Goal: Task Accomplishment & Management: Use online tool/utility

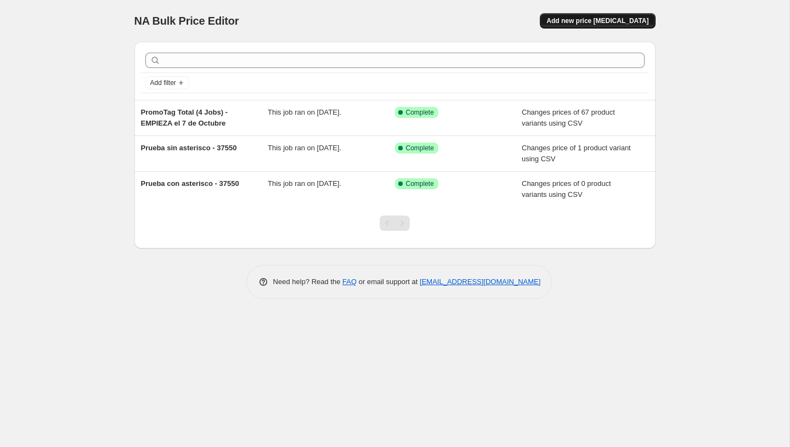
click at [601, 21] on span "Add new price [MEDICAL_DATA]" at bounding box center [597, 20] width 102 height 9
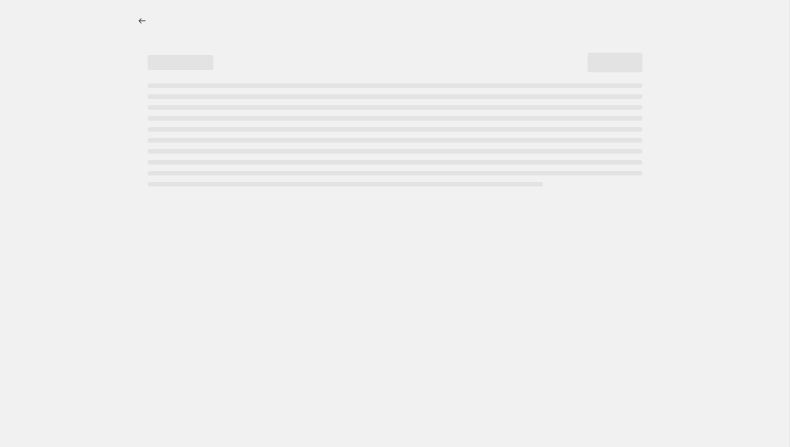
select select "percentage"
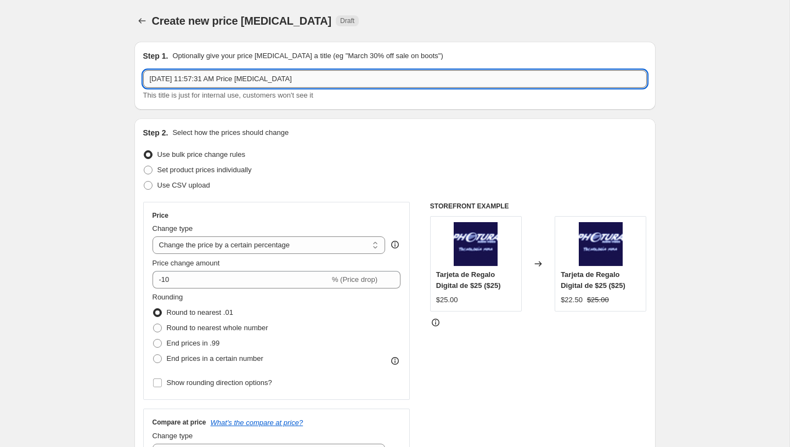
click at [180, 74] on input "[DATE] 11:57:31 AM Price [MEDICAL_DATA]" at bounding box center [395, 79] width 504 height 18
type input "P"
click at [256, 83] on input "[PERSON_NAME] a Precio Regular 8 de Octubre de 2025" at bounding box center [395, 79] width 504 height 18
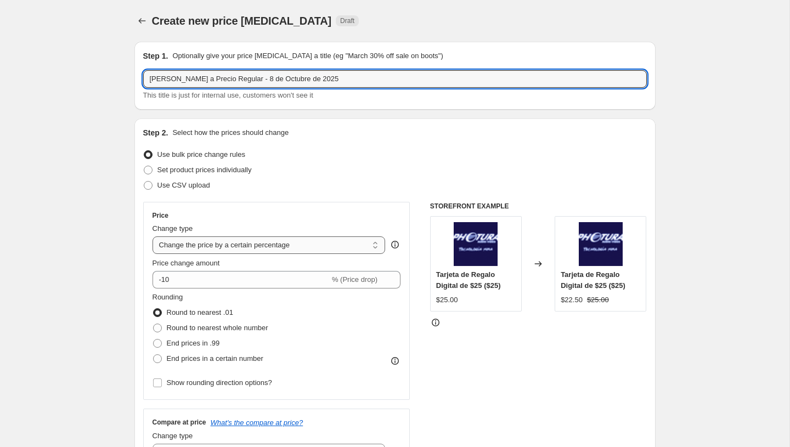
type input "[PERSON_NAME] a Precio Regular - 8 de Octubre de 2025"
click at [206, 241] on select "Change the price to a certain amount Change the price by a certain amount Chang…" at bounding box center [269, 245] width 233 height 18
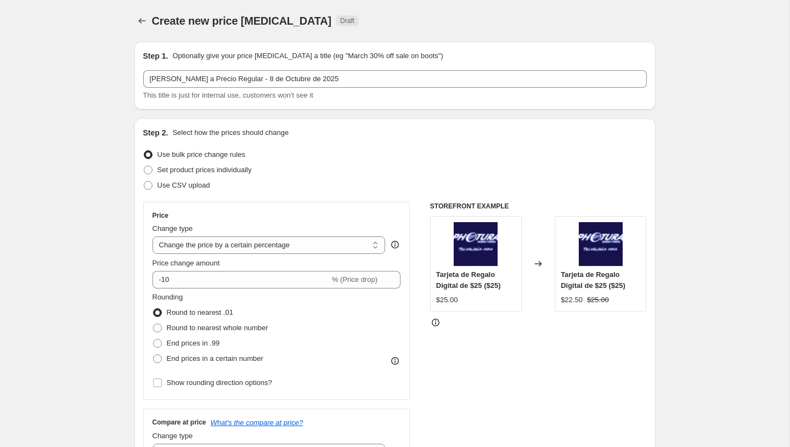
click at [229, 235] on div "Change type Change the price to a certain amount Change the price by a certain …" at bounding box center [269, 238] width 233 height 31
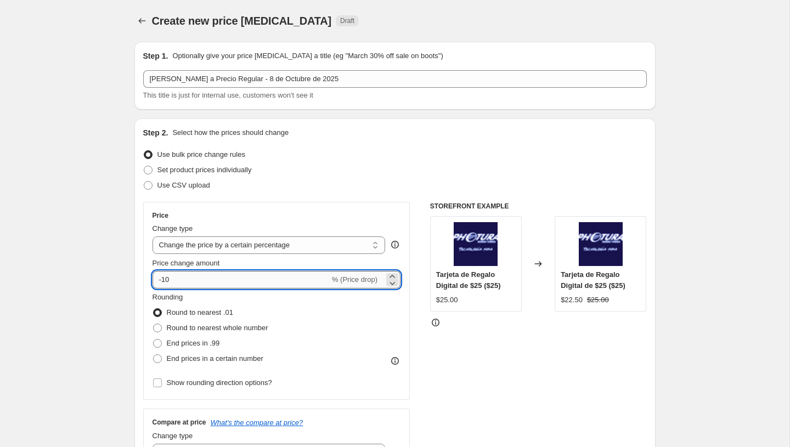
click at [212, 283] on input "-10" at bounding box center [241, 280] width 177 height 18
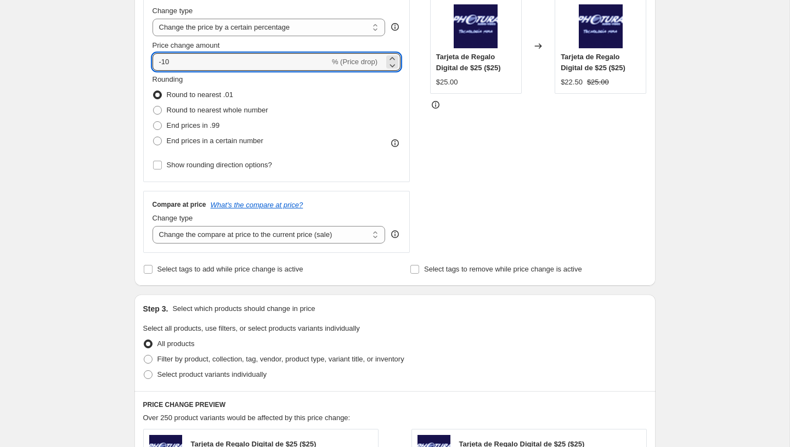
scroll to position [219, 0]
click at [235, 231] on select "Change the compare at price to the current price (sale) Change the compare at p…" at bounding box center [269, 234] width 233 height 18
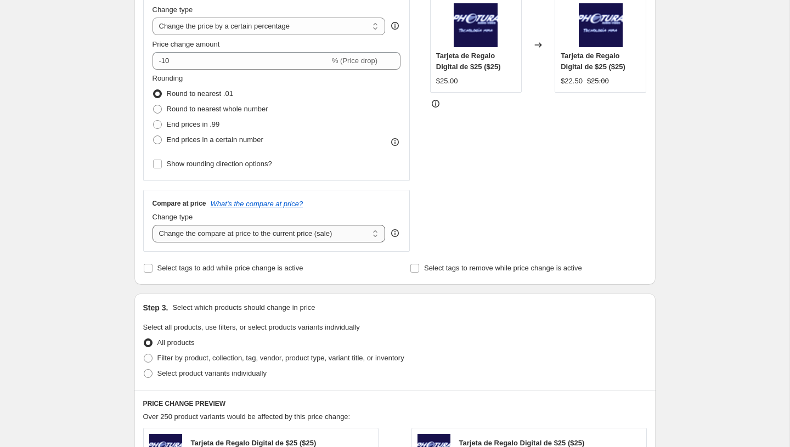
select select "no_change"
click at [153, 225] on select "Change the compare at price to the current price (sale) Change the compare at p…" at bounding box center [269, 234] width 233 height 18
click at [245, 31] on select "Change the price to a certain amount Change the price by a certain amount Chang…" at bounding box center [269, 27] width 233 height 18
select select "ecap"
click at [153, 18] on select "Change the price to a certain amount Change the price by a certain amount Chang…" at bounding box center [269, 27] width 233 height 18
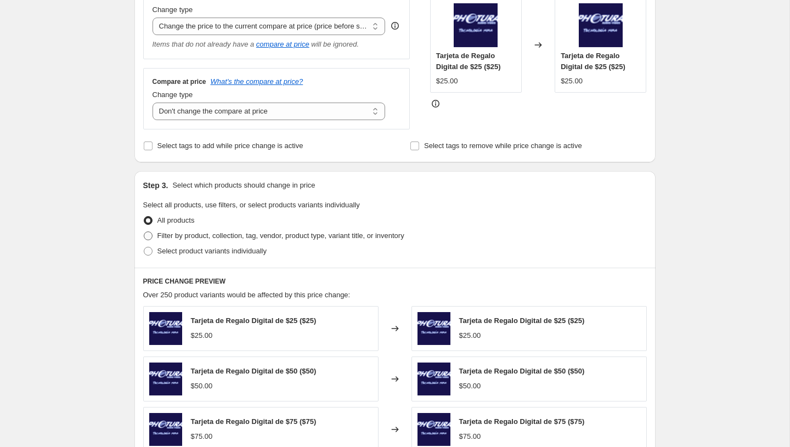
click at [176, 238] on span "Filter by product, collection, tag, vendor, product type, variant title, or inv…" at bounding box center [280, 236] width 247 height 8
click at [144, 232] on input "Filter by product, collection, tag, vendor, product type, variant title, or inv…" at bounding box center [144, 232] width 1 height 1
radio input "true"
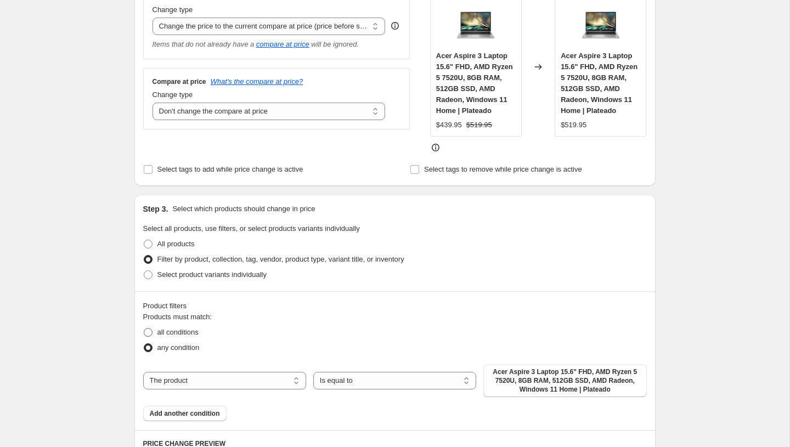
click at [176, 334] on span "all conditions" at bounding box center [177, 332] width 41 height 8
click at [144, 329] on input "all conditions" at bounding box center [144, 328] width 1 height 1
radio input "true"
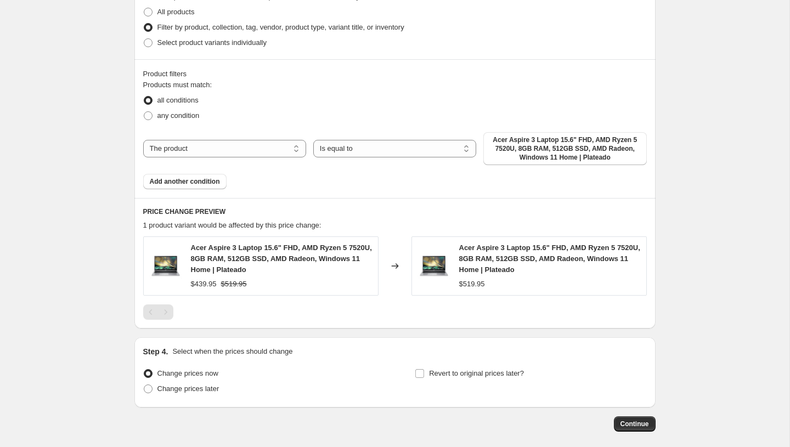
scroll to position [453, 0]
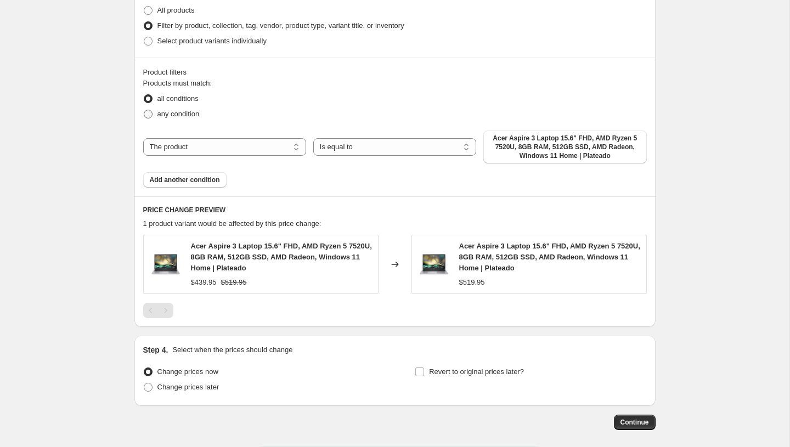
click at [181, 116] on span "any condition" at bounding box center [178, 114] width 42 height 8
click at [144, 110] on input "any condition" at bounding box center [144, 110] width 1 height 1
radio input "true"
click at [262, 150] on select "The product The product's collection The product's tag The product's vendor The…" at bounding box center [224, 147] width 163 height 18
click at [234, 156] on div "The product The product's collection The product's tag The product's vendor The…" at bounding box center [395, 147] width 504 height 33
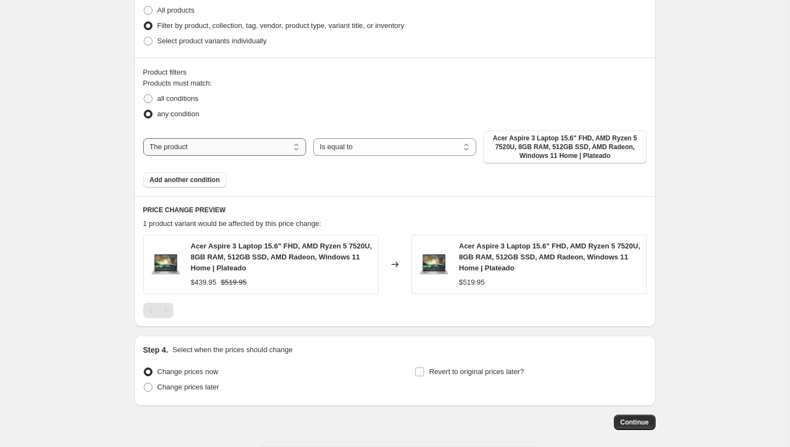
click at [202, 150] on select "The product The product's collection The product's tag The product's vendor The…" at bounding box center [224, 147] width 163 height 18
select select "product_status"
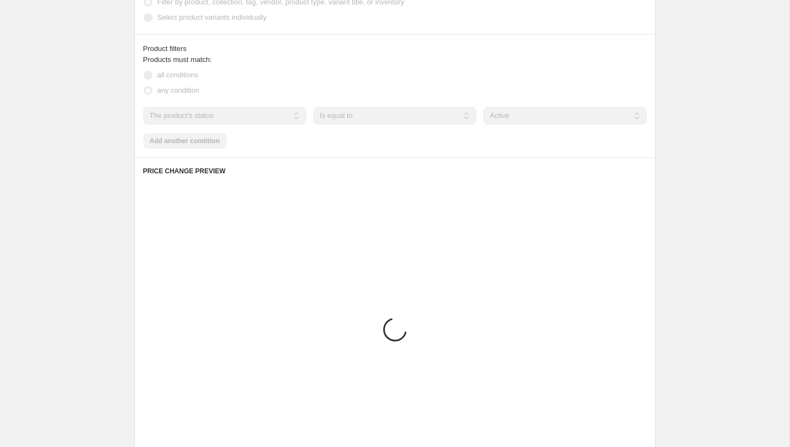
scroll to position [429, 0]
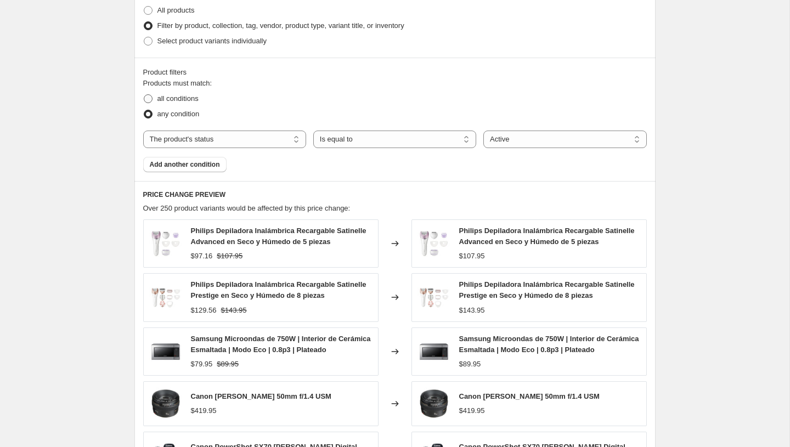
click at [181, 101] on span "all conditions" at bounding box center [177, 98] width 41 height 8
click at [144, 95] on input "all conditions" at bounding box center [144, 94] width 1 height 1
radio input "true"
click at [188, 164] on span "Add another condition" at bounding box center [185, 164] width 70 height 9
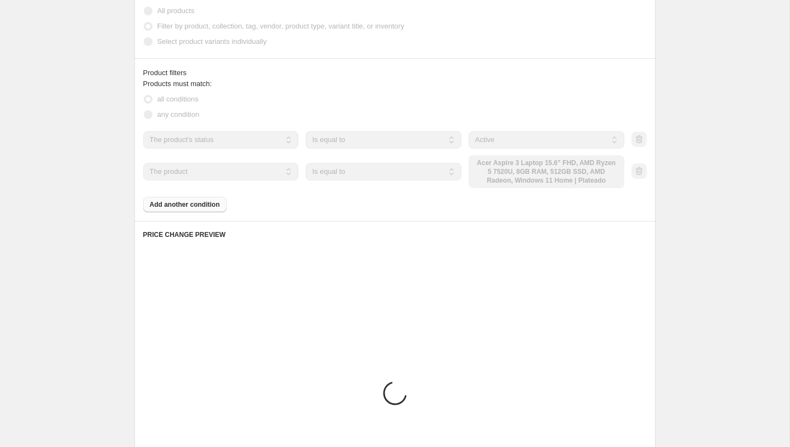
scroll to position [453, 0]
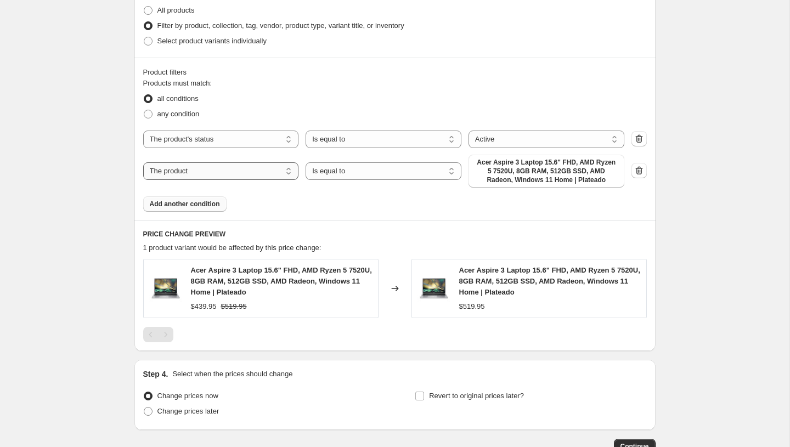
click at [256, 171] on select "The product The product's collection The product's tag The product's vendor The…" at bounding box center [221, 171] width 156 height 18
select select "vendor"
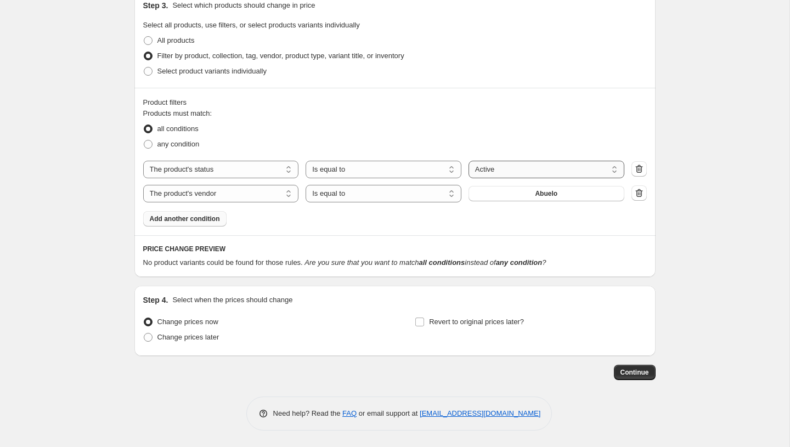
scroll to position [398, 0]
click at [519, 195] on button "Abuelo" at bounding box center [547, 194] width 156 height 15
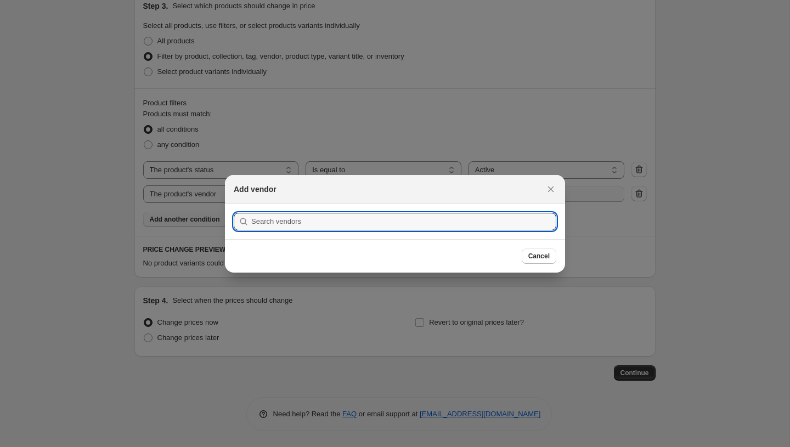
scroll to position [0, 0]
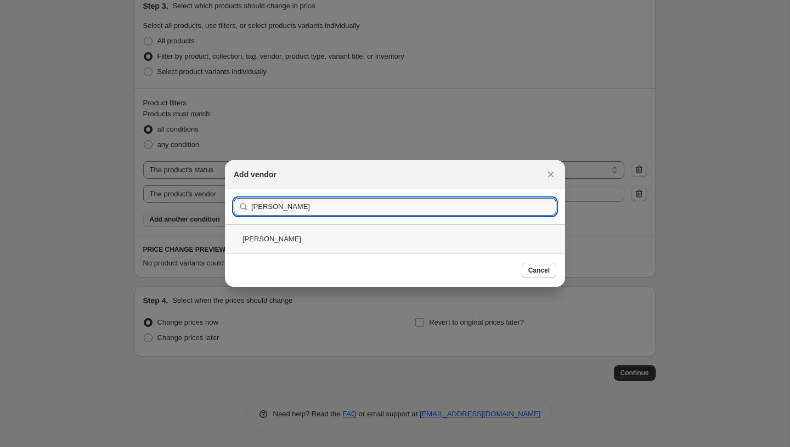
type input "[PERSON_NAME]"
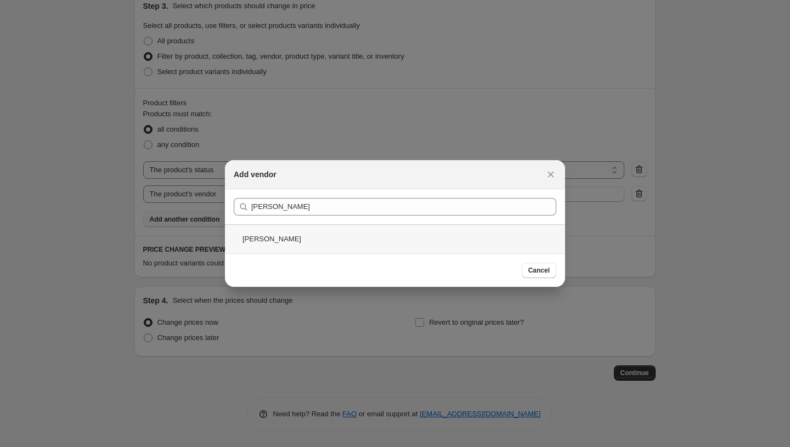
click at [305, 246] on div "[PERSON_NAME]" at bounding box center [395, 238] width 340 height 29
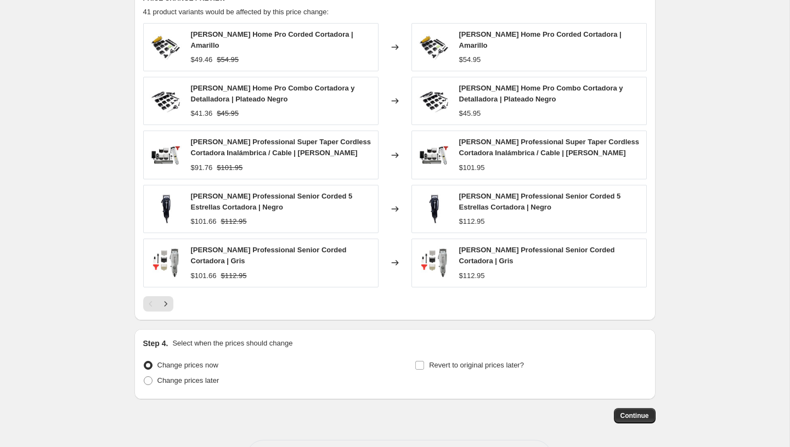
scroll to position [650, 0]
click at [239, 32] on div "[PERSON_NAME] Home Pro Corded Cortadora | Amarillo" at bounding box center [282, 40] width 182 height 22
copy span "[PERSON_NAME] Home Pro Corded Cortadora | Amarillo"
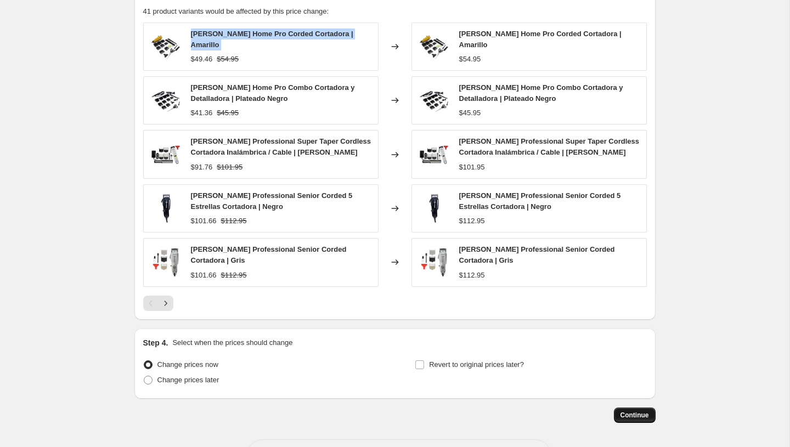
click at [639, 413] on button "Continue" at bounding box center [635, 415] width 42 height 15
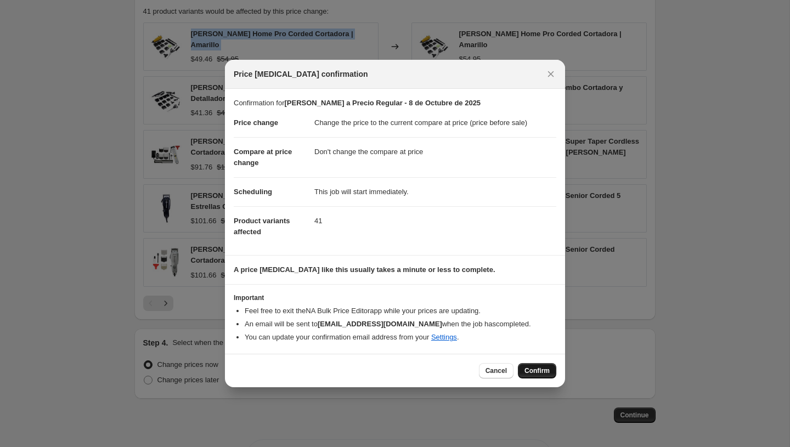
click at [543, 364] on button "Confirm" at bounding box center [537, 370] width 38 height 15
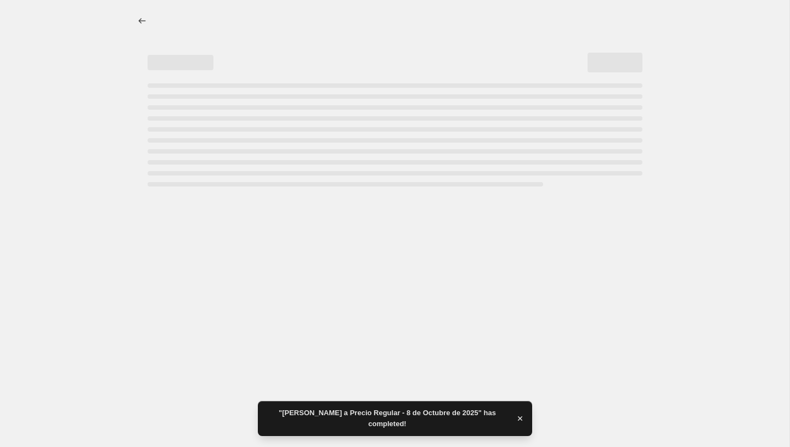
select select "ecap"
select select "no_change"
select select "product_status"
select select "vendor"
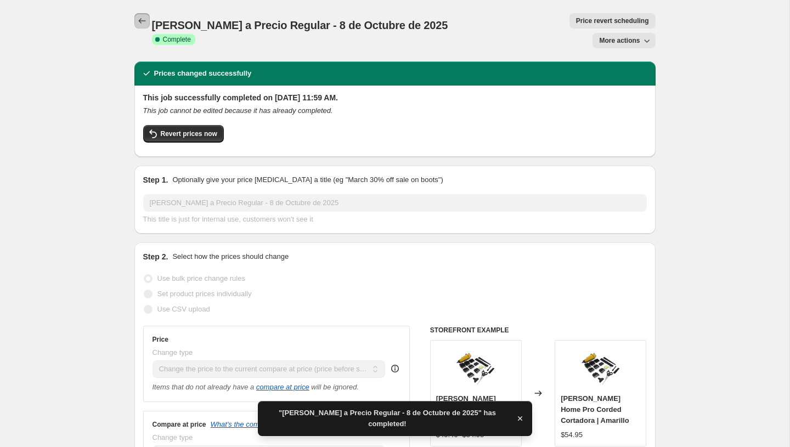
click at [141, 13] on button "Price change jobs" at bounding box center [141, 20] width 15 height 15
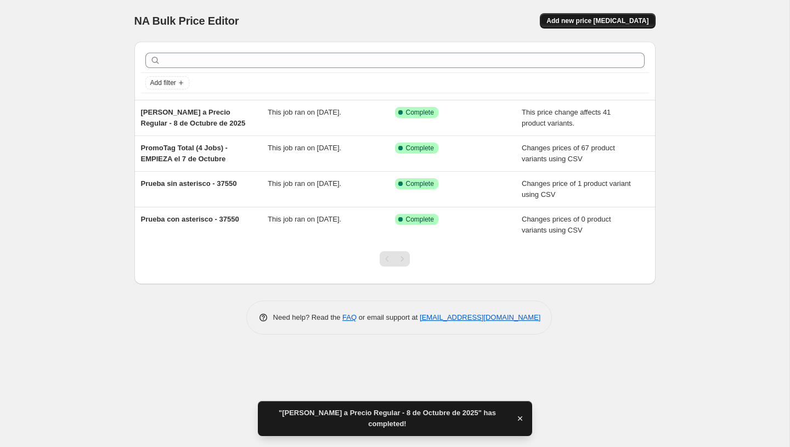
click at [583, 18] on span "Add new price [MEDICAL_DATA]" at bounding box center [597, 20] width 102 height 9
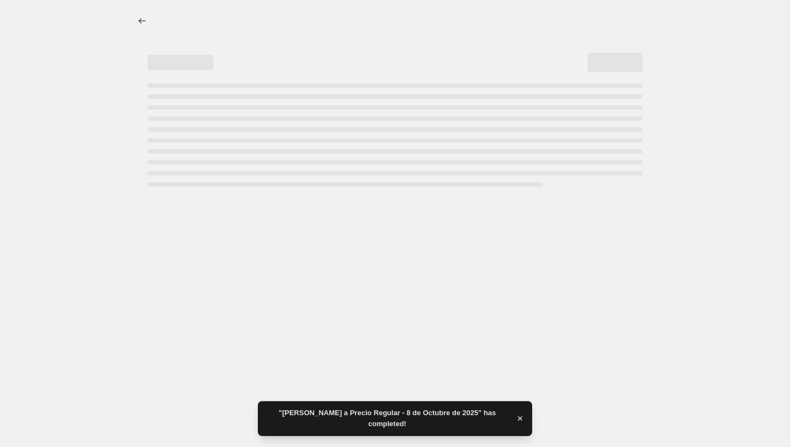
select select "percentage"
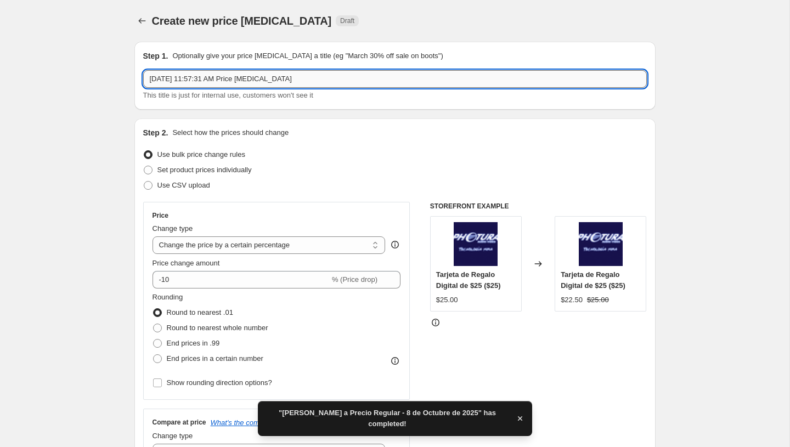
click at [258, 80] on input "[DATE] 11:57:31 AM Price [MEDICAL_DATA]" at bounding box center [395, 79] width 504 height 18
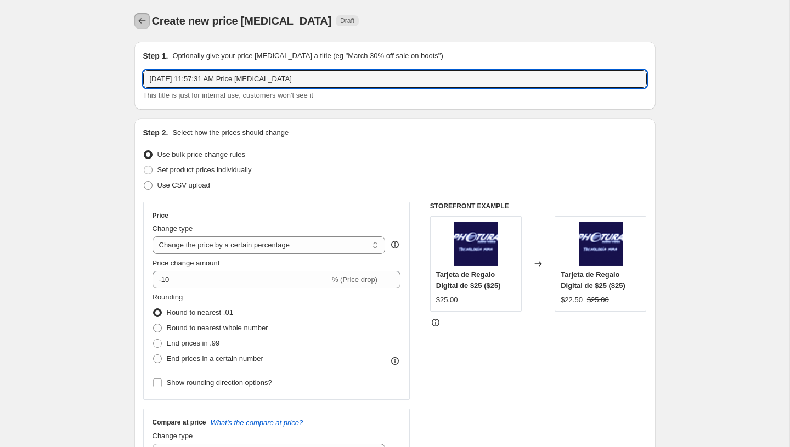
click at [140, 22] on icon "Price change jobs" at bounding box center [142, 20] width 11 height 11
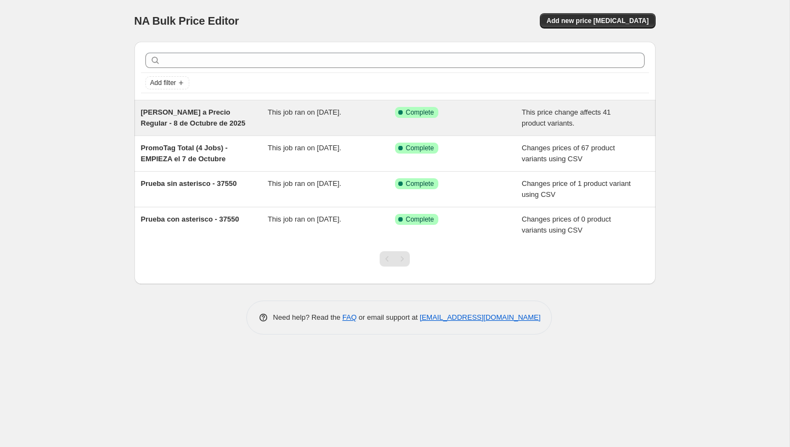
click at [208, 119] on div "[PERSON_NAME] a Precio Regular - 8 de Octubre de 2025" at bounding box center [204, 118] width 127 height 22
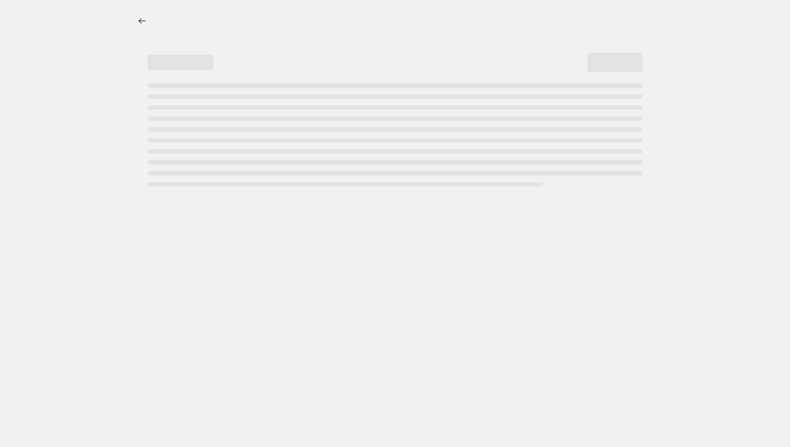
select select "ecap"
select select "no_change"
select select "product_status"
select select "vendor"
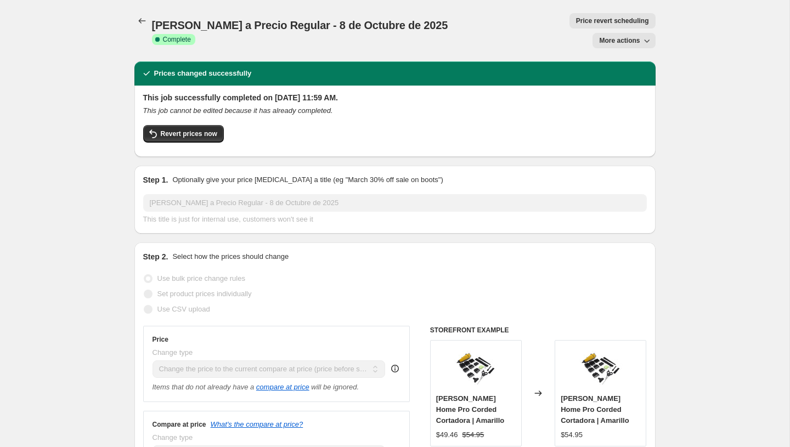
click at [618, 36] on span "More actions" at bounding box center [619, 40] width 41 height 9
click at [600, 41] on span "Copy to new job" at bounding box center [624, 44] width 51 height 8
select select "ecap"
select select "no_change"
select select "product_status"
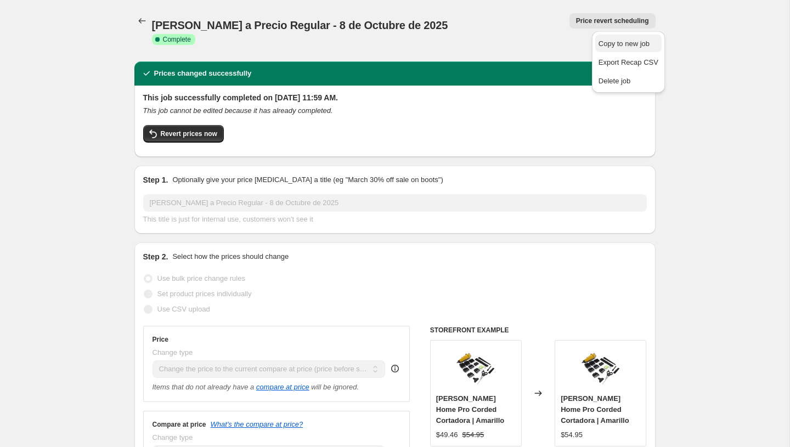
select select "vendor"
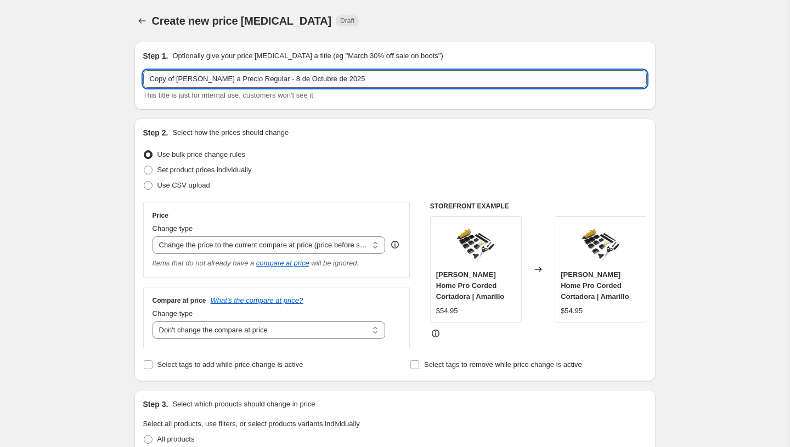
click at [185, 80] on input "Copy of [PERSON_NAME] a Precio Regular - 8 de Octubre de 2025" at bounding box center [395, 79] width 504 height 18
drag, startPoint x: 177, startPoint y: 80, endPoint x: 83, endPoint y: 63, distance: 95.4
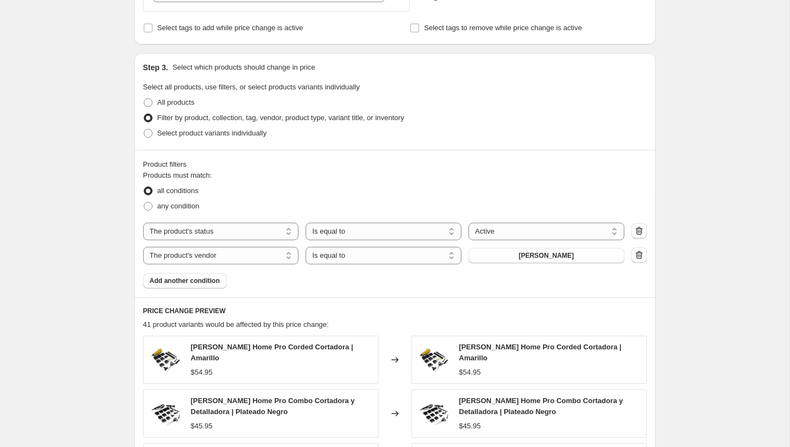
scroll to position [339, 0]
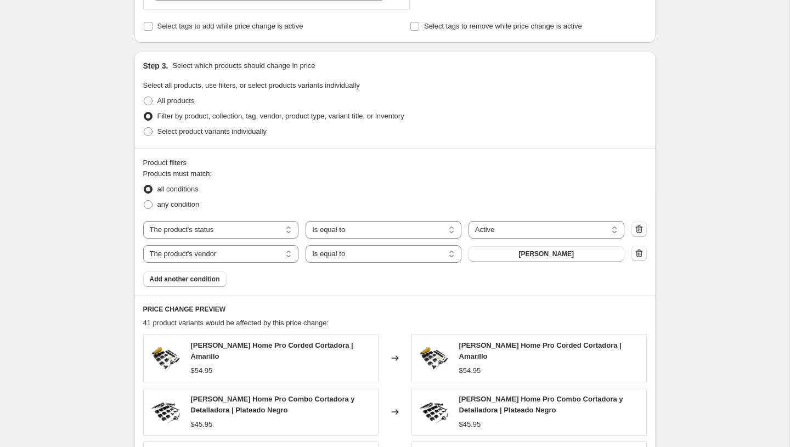
type input "Philips - Cambio a Precio Regular - 8 de Octubre de 2025"
click at [527, 262] on div "The product The product's collection The product's tag The product's vendor The…" at bounding box center [383, 254] width 481 height 18
click at [527, 260] on button "[PERSON_NAME]" at bounding box center [547, 253] width 156 height 15
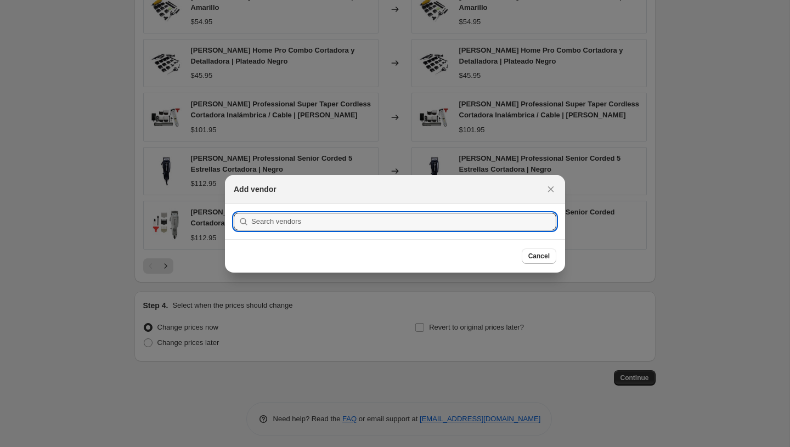
scroll to position [0, 0]
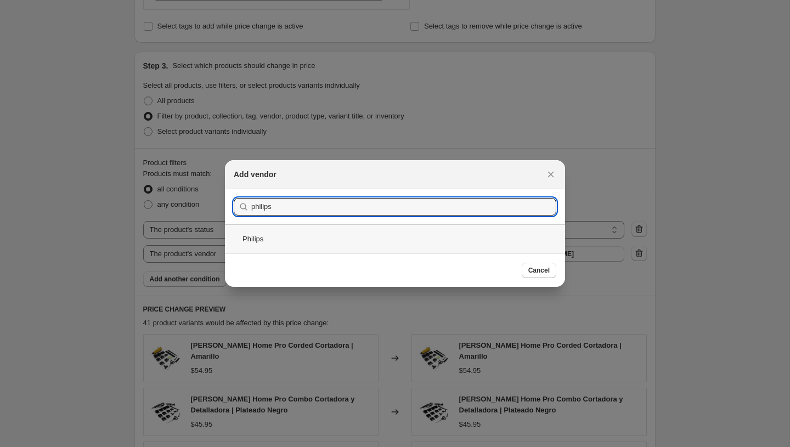
type input "philips"
click at [266, 239] on div "Philips" at bounding box center [395, 238] width 340 height 29
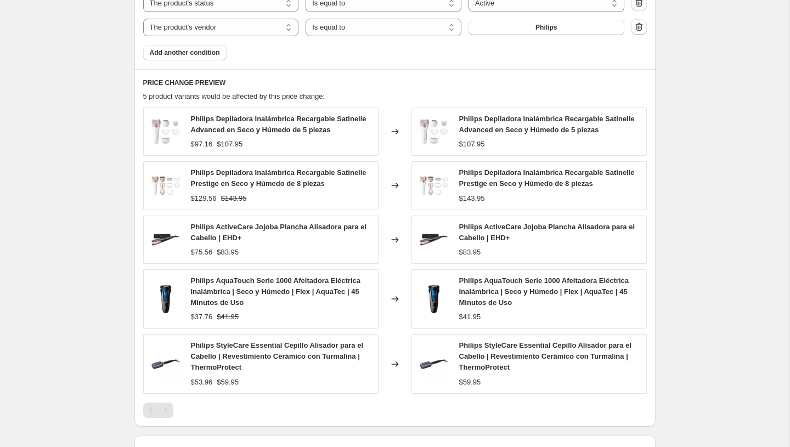
scroll to position [728, 0]
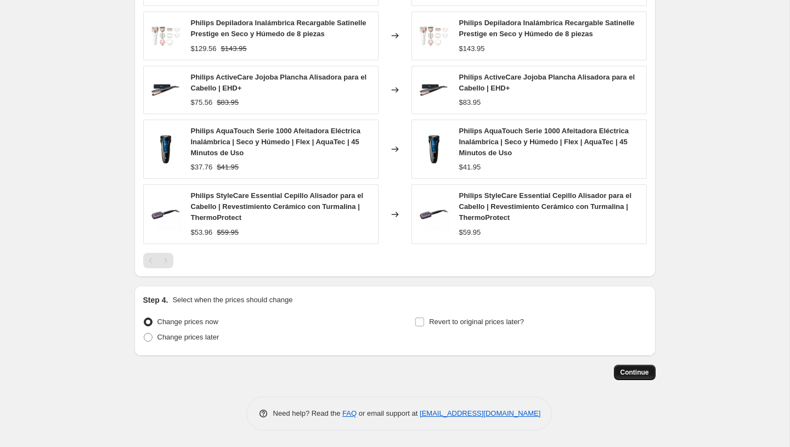
click at [641, 377] on button "Continue" at bounding box center [635, 372] width 42 height 15
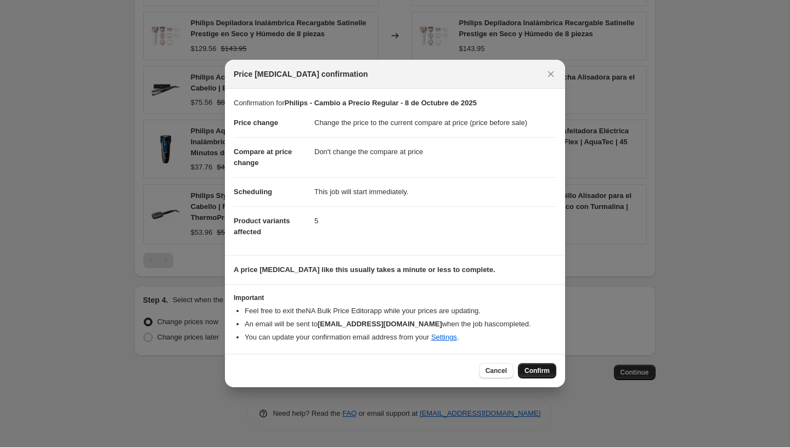
click at [529, 374] on span "Confirm" at bounding box center [537, 371] width 25 height 9
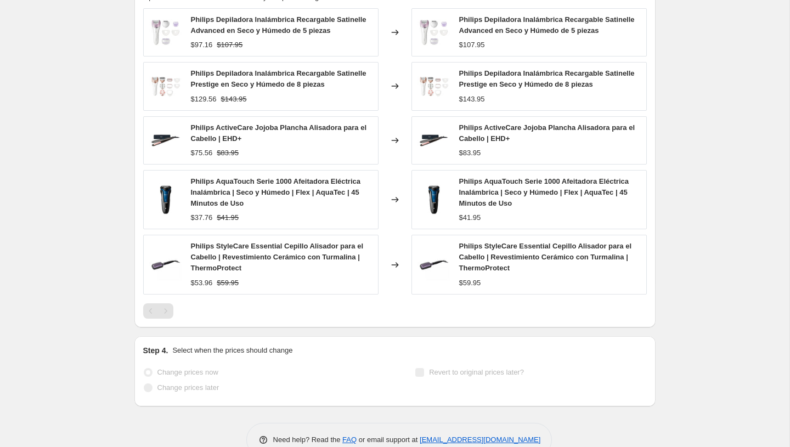
scroll to position [756, 0]
click at [280, 122] on div "Philips ActiveCare Jojoba Plancha Alisadora para el Cabello | EHD+" at bounding box center [282, 133] width 182 height 22
copy span "Philips ActiveCare Jojoba Plancha Alisadora para el Cabello | EHD+"
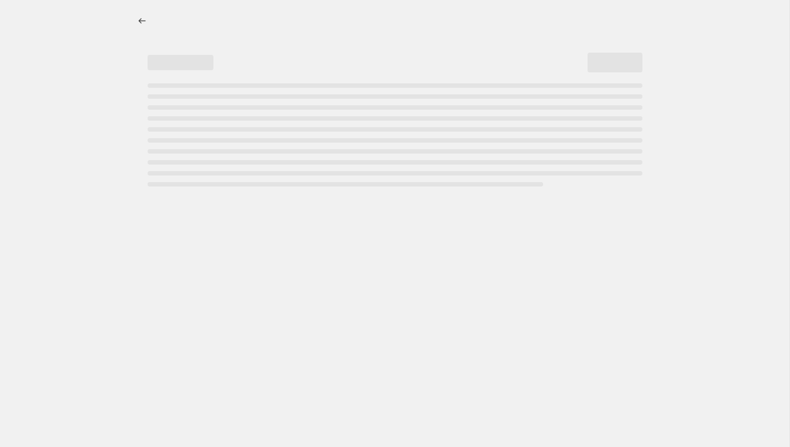
scroll to position [0, 0]
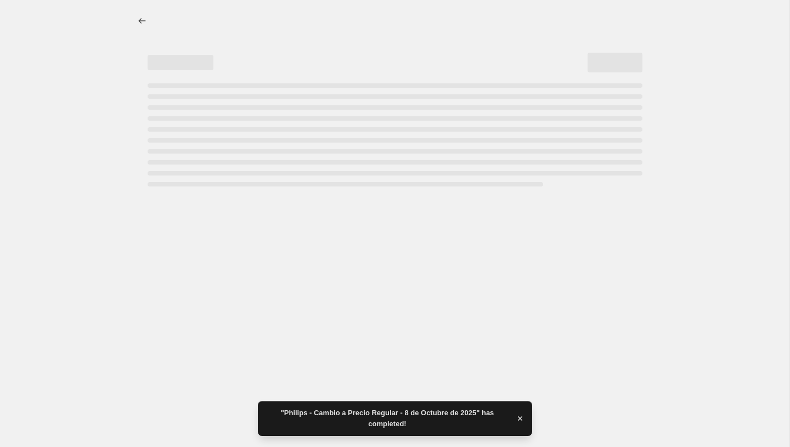
select select "ecap"
select select "no_change"
select select "product_status"
select select "vendor"
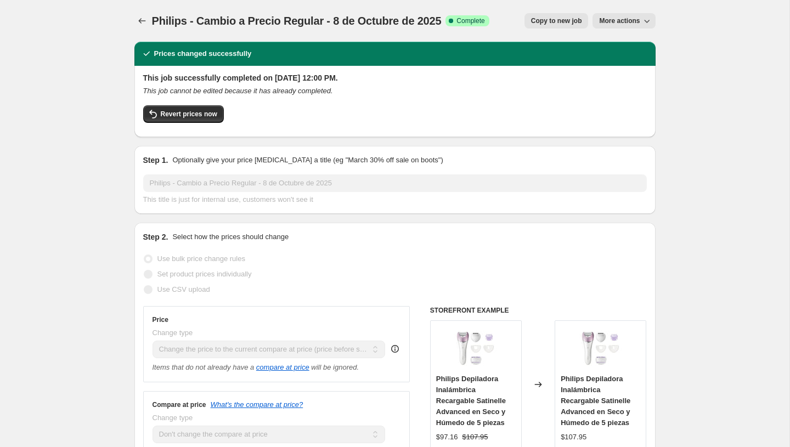
click at [566, 23] on span "Copy to new job" at bounding box center [556, 20] width 51 height 9
select select "ecap"
select select "no_change"
select select "product_status"
select select "vendor"
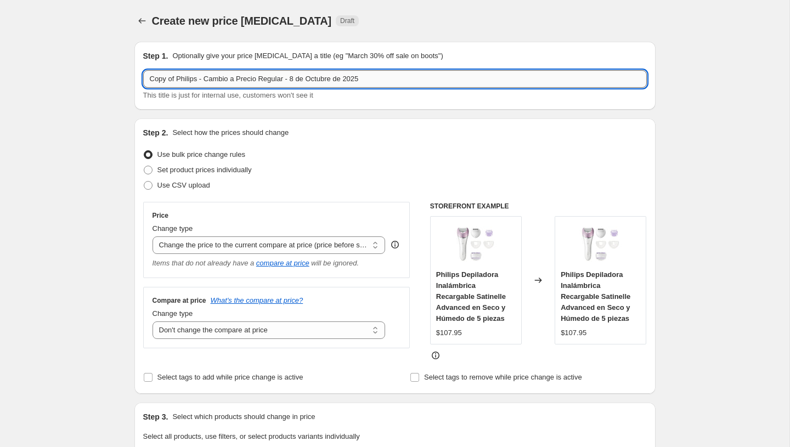
click at [185, 81] on input "Copy of Philips - Cambio a Precio Regular - 8 de Octubre de 2025" at bounding box center [395, 79] width 504 height 18
drag, startPoint x: 178, startPoint y: 82, endPoint x: 122, endPoint y: 81, distance: 55.4
click at [182, 81] on input "BaByliss Pro - Cambio a Precio Regular - 8 de Octubre de 2025" at bounding box center [395, 79] width 504 height 18
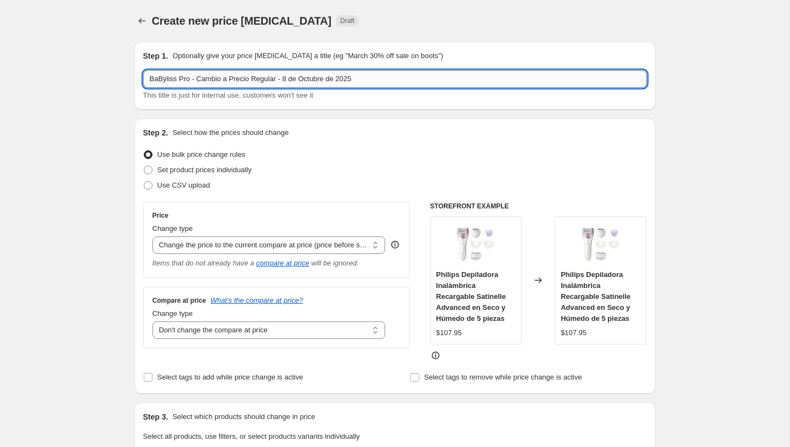
click at [182, 81] on input "BaByliss Pro - Cambio a Precio Regular - 8 de Octubre de 2025" at bounding box center [395, 79] width 504 height 18
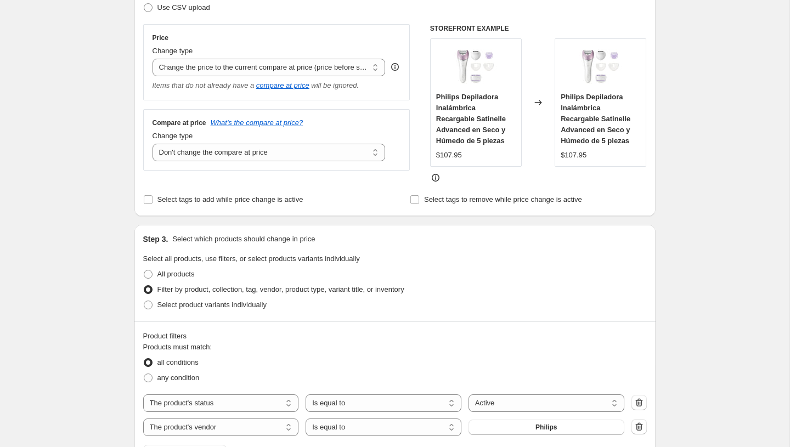
scroll to position [419, 0]
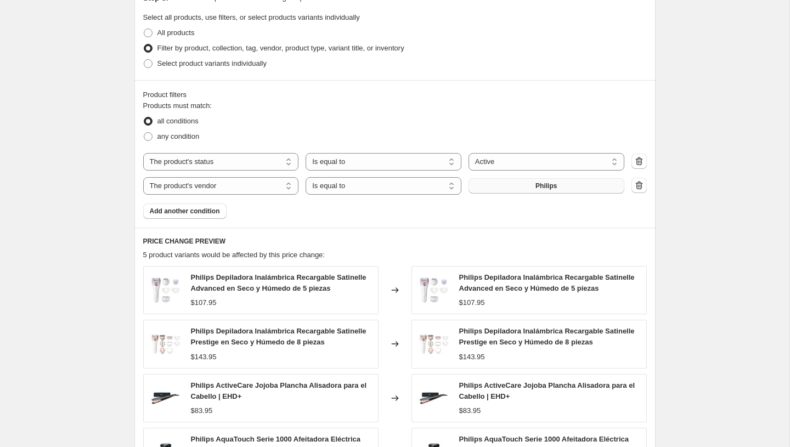
type input "BaByliss - Cambio a Precio Regular - 8 de Octubre de 2025"
click at [554, 183] on span "Philips" at bounding box center [546, 186] width 21 height 9
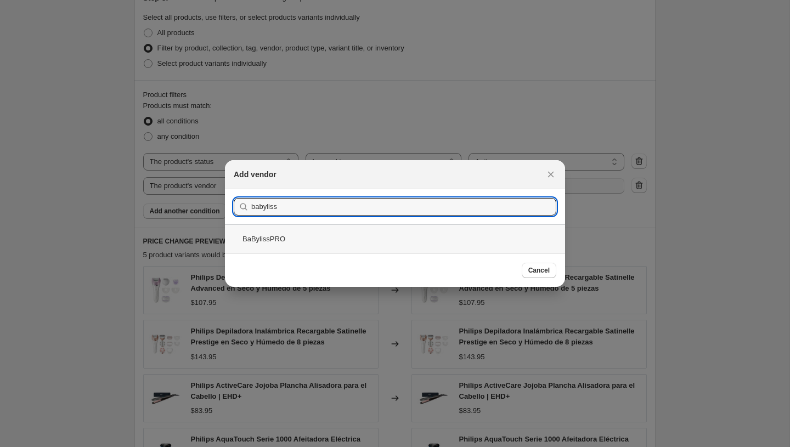
type input "babyliss"
click at [303, 235] on div "BaBylissPRO" at bounding box center [395, 238] width 340 height 29
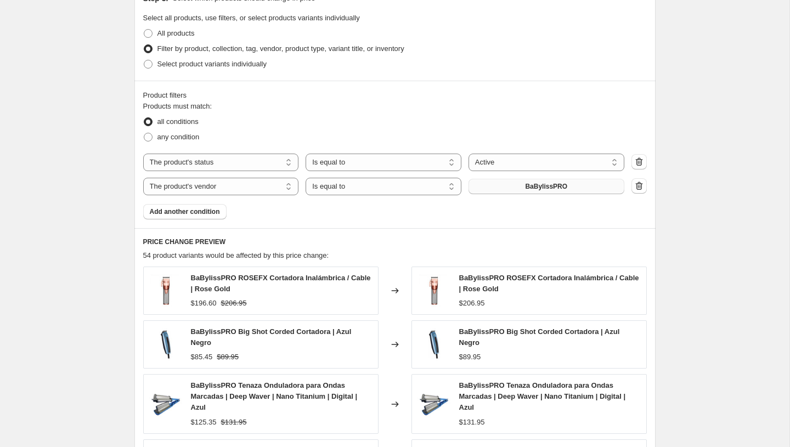
scroll to position [703, 0]
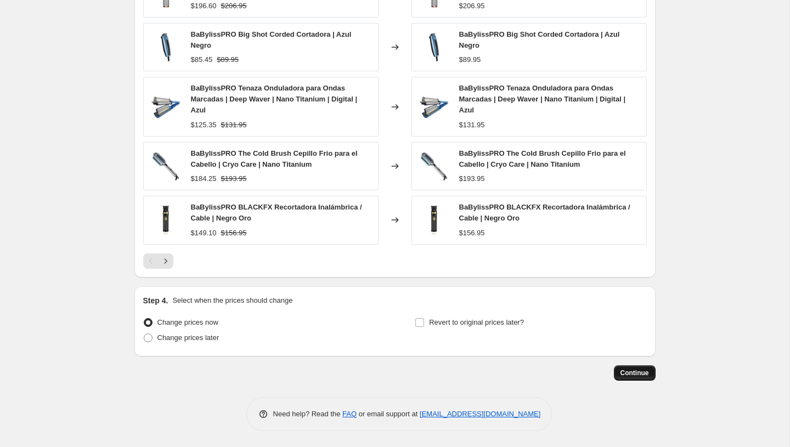
click at [643, 377] on button "Continue" at bounding box center [635, 372] width 42 height 15
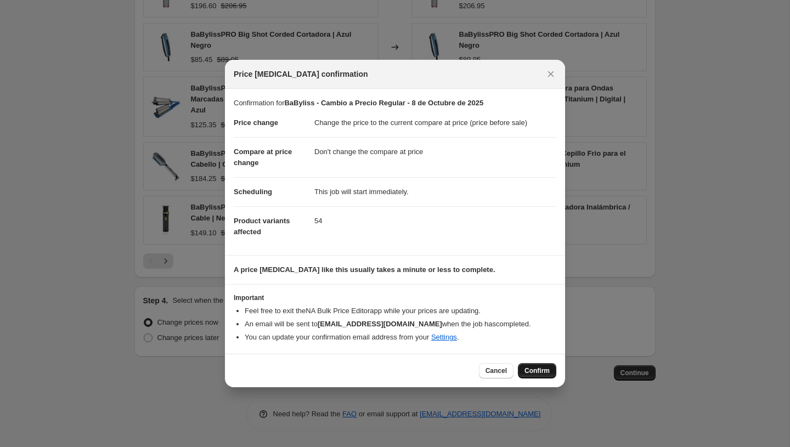
click at [534, 376] on button "Confirm" at bounding box center [537, 370] width 38 height 15
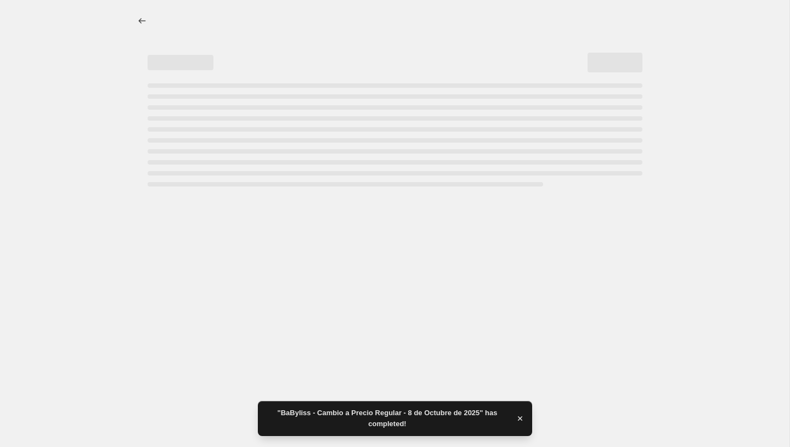
select select "ecap"
select select "no_change"
select select "product_status"
select select "vendor"
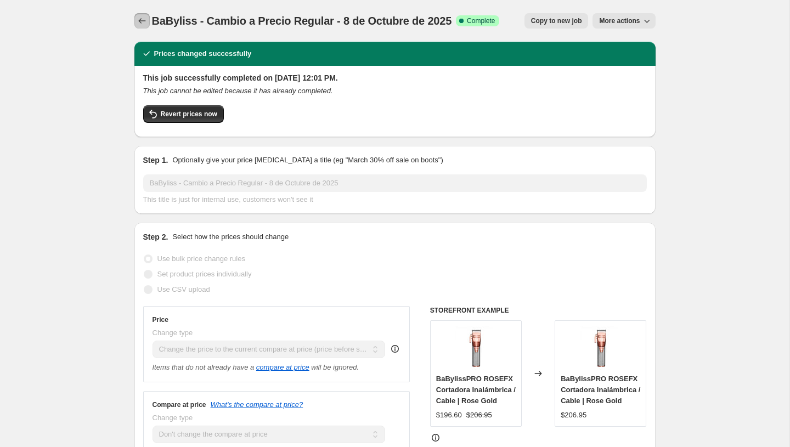
click at [142, 19] on icon "Price change jobs" at bounding box center [142, 20] width 11 height 11
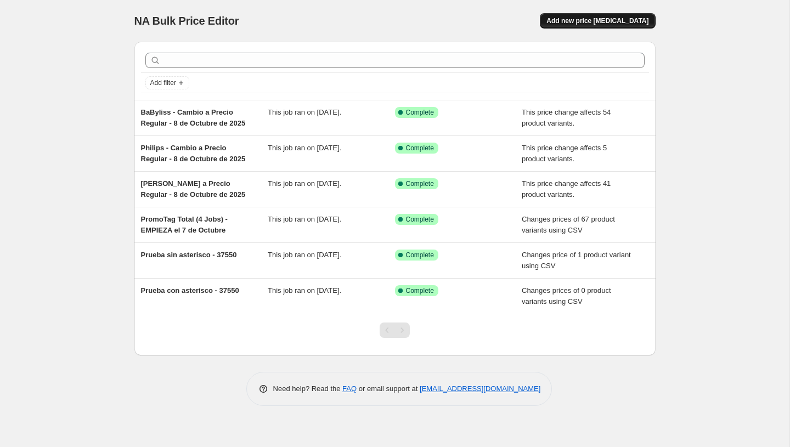
click at [591, 14] on button "Add new price [MEDICAL_DATA]" at bounding box center [597, 20] width 115 height 15
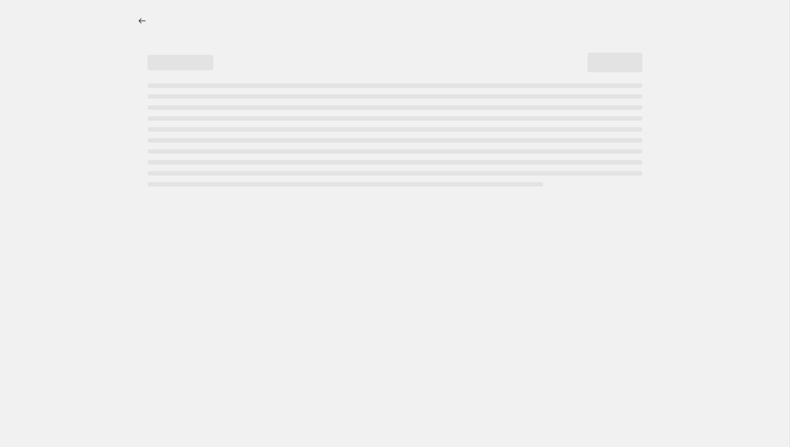
select select "percentage"
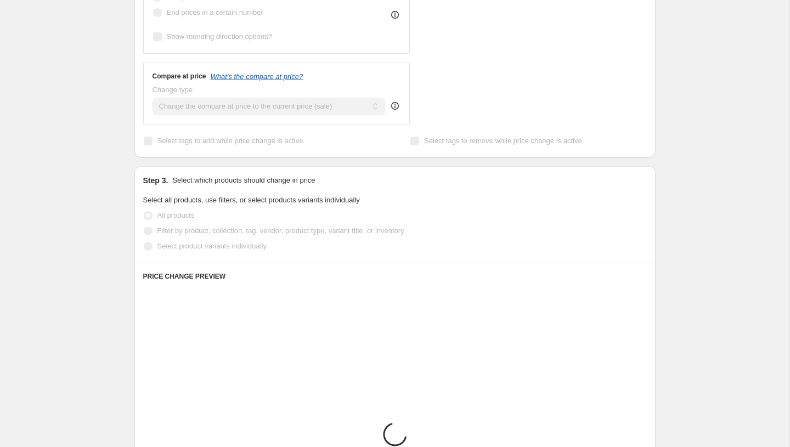
scroll to position [354, 0]
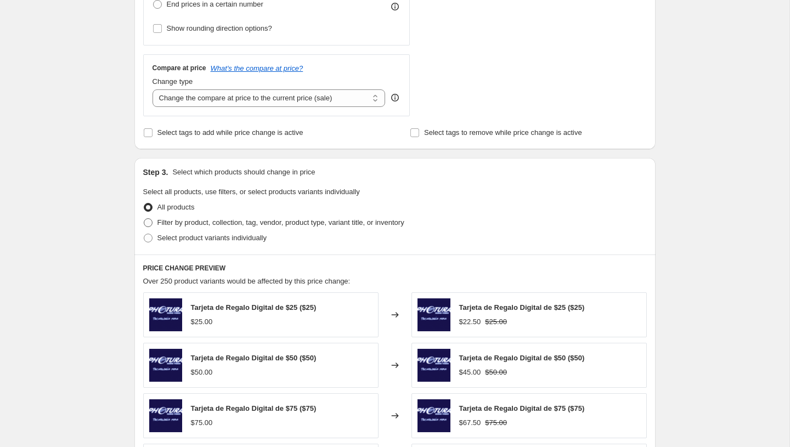
click at [206, 226] on span "Filter by product, collection, tag, vendor, product type, variant title, or inv…" at bounding box center [280, 222] width 247 height 8
click at [144, 219] on input "Filter by product, collection, tag, vendor, product type, variant title, or inv…" at bounding box center [144, 218] width 1 height 1
radio input "true"
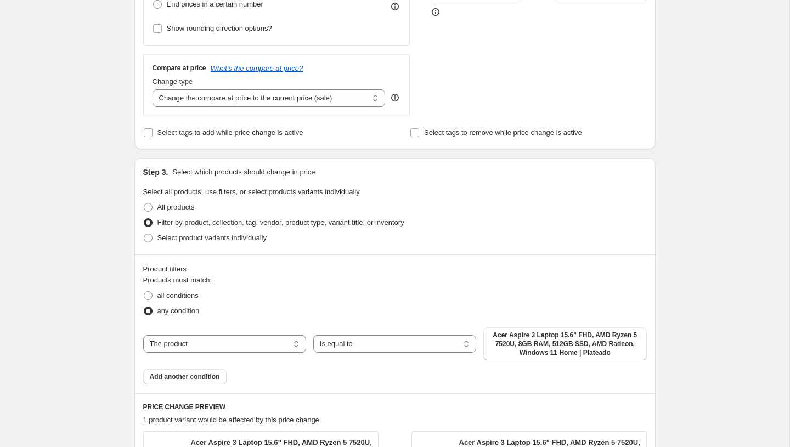
scroll to position [568, 0]
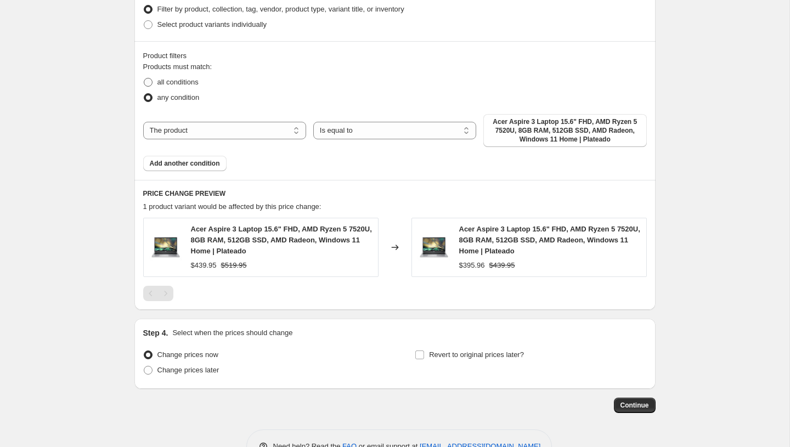
click at [174, 83] on span "all conditions" at bounding box center [177, 82] width 41 height 8
click at [144, 78] on input "all conditions" at bounding box center [144, 78] width 1 height 1
radio input "true"
click at [182, 168] on button "Add another condition" at bounding box center [184, 163] width 83 height 15
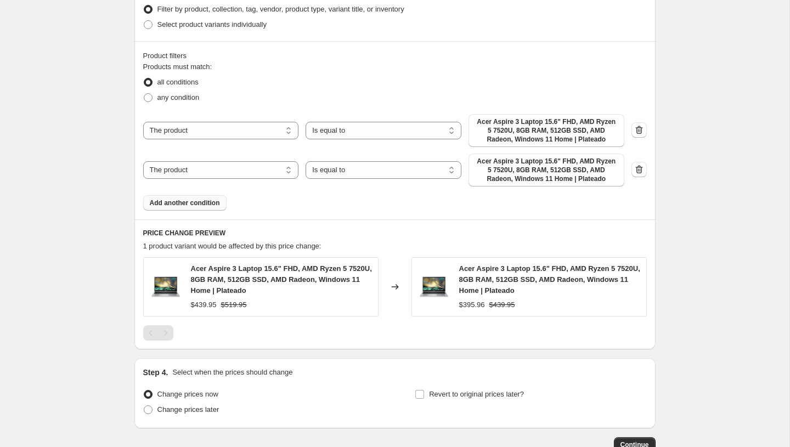
click at [182, 205] on span "Add another condition" at bounding box center [185, 203] width 70 height 9
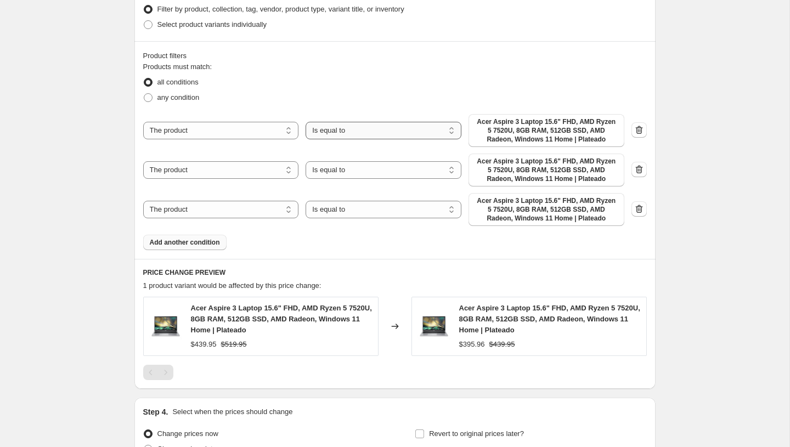
click at [322, 135] on select "Is equal to Is not equal to" at bounding box center [384, 131] width 156 height 18
click at [238, 176] on select "The product The product's collection The product's tag The product's vendor The…" at bounding box center [221, 170] width 156 height 18
click at [143, 161] on select "The product The product's collection The product's tag The product's vendor The…" at bounding box center [221, 170] width 156 height 18
click at [232, 173] on select "The product The product's collection The product's tag The product's vendor The…" at bounding box center [221, 170] width 156 height 18
select select "product_status"
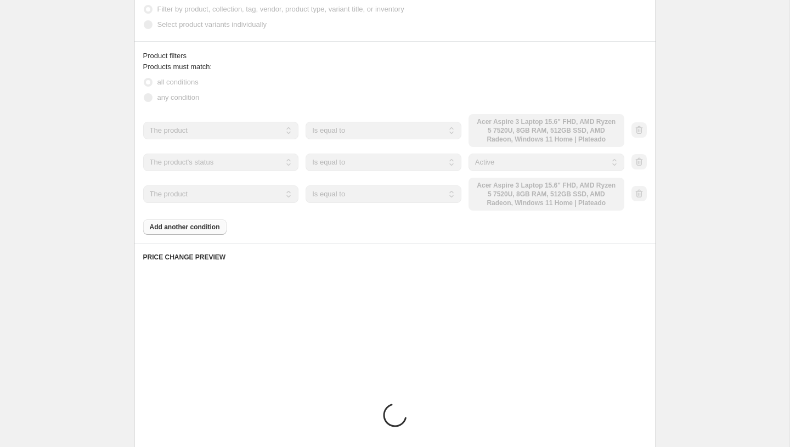
click at [231, 193] on select "The product The product's collection The product's tag The product's vendor The…" at bounding box center [221, 194] width 156 height 18
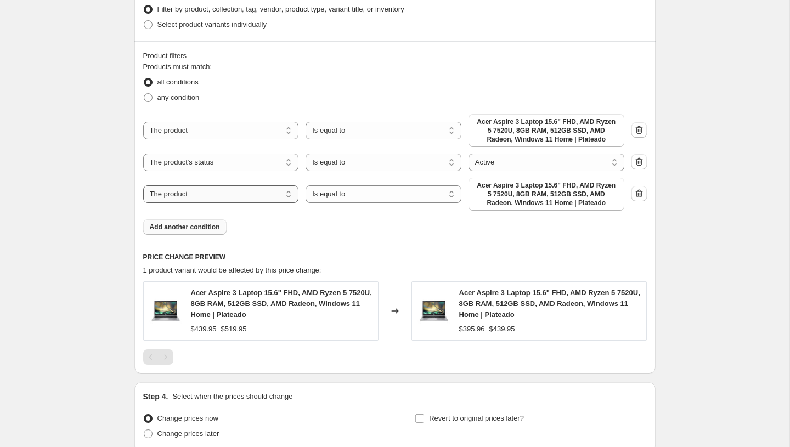
click at [227, 195] on select "The product The product's collection The product's tag The product's vendor The…" at bounding box center [221, 194] width 156 height 18
select select "vendor"
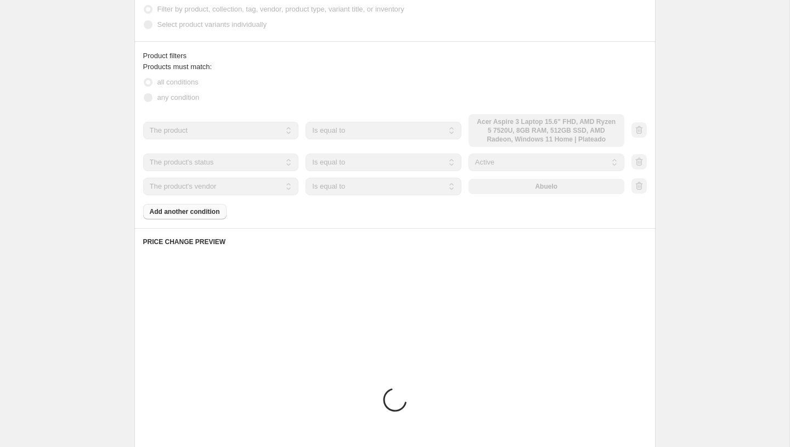
scroll to position [560, 0]
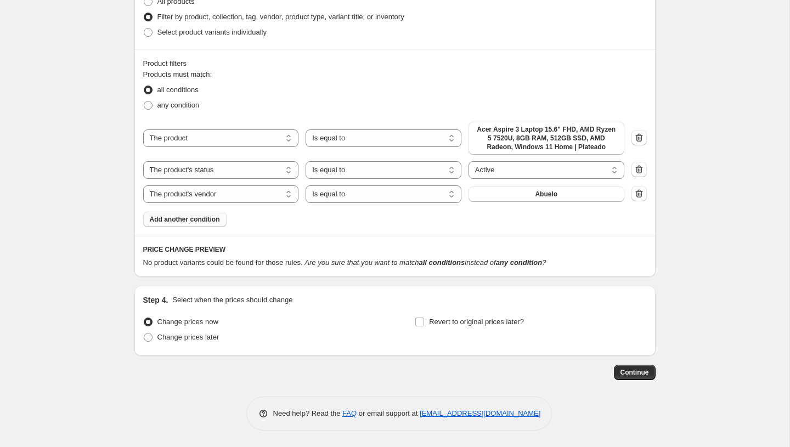
click at [537, 203] on div "Products must match: all conditions any condition The product The product's col…" at bounding box center [395, 148] width 504 height 158
click at [533, 196] on button "Abuelo" at bounding box center [547, 194] width 156 height 15
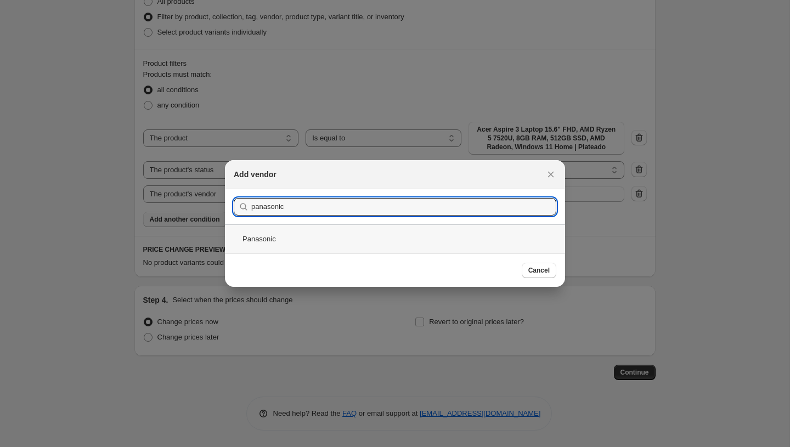
type input "panasonic"
click at [273, 237] on div "Panasonic" at bounding box center [395, 238] width 340 height 29
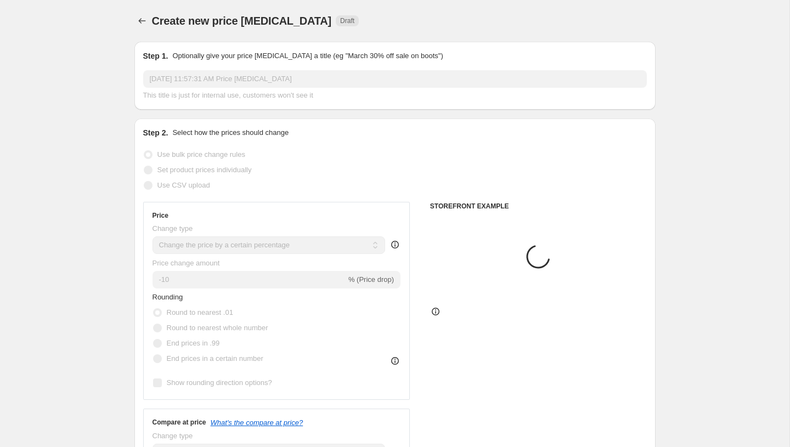
scroll to position [560, 0]
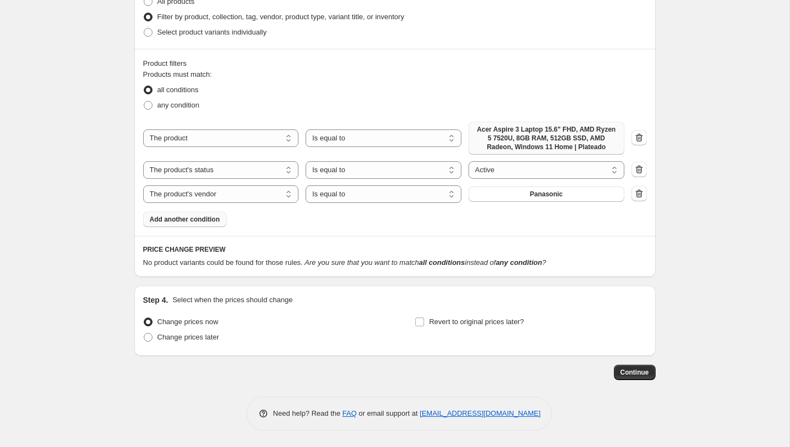
click at [520, 134] on span "Acer Aspire 3 Laptop 15.6" FHD, AMD Ryzen 5 7520U, 8GB RAM, 512GB SSD, AMD Rade…" at bounding box center [546, 138] width 143 height 26
click at [201, 139] on select "The product The product's collection The product's tag The product's vendor The…" at bounding box center [221, 138] width 156 height 18
select select "tag"
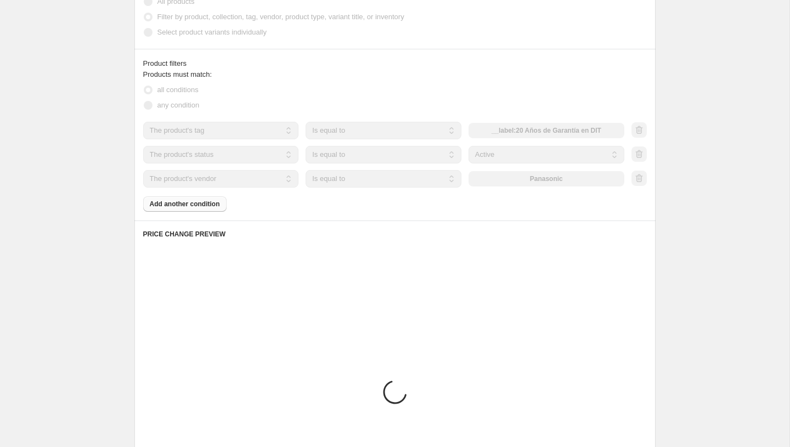
scroll to position [545, 0]
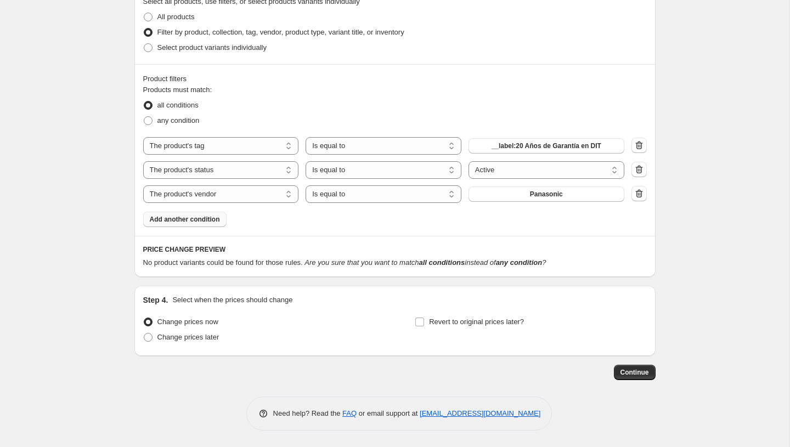
click at [504, 131] on div "Products must match: all conditions any condition The product The product's col…" at bounding box center [395, 155] width 504 height 143
click at [504, 144] on span "__label:20 Años de Garantía en DIT" at bounding box center [547, 146] width 110 height 9
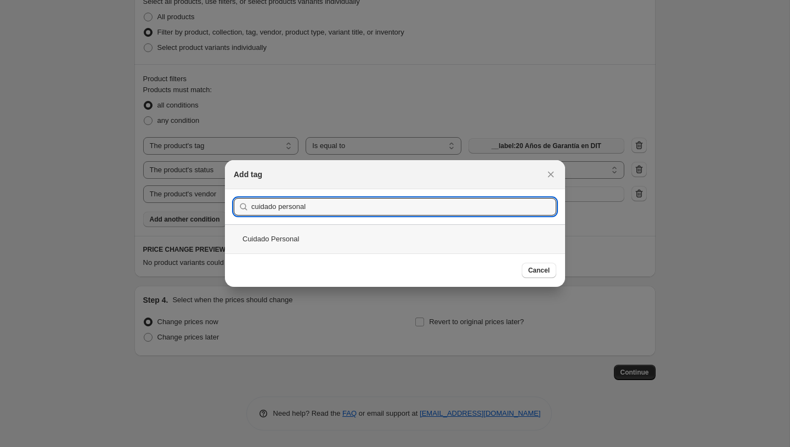
type input "cuidado personal"
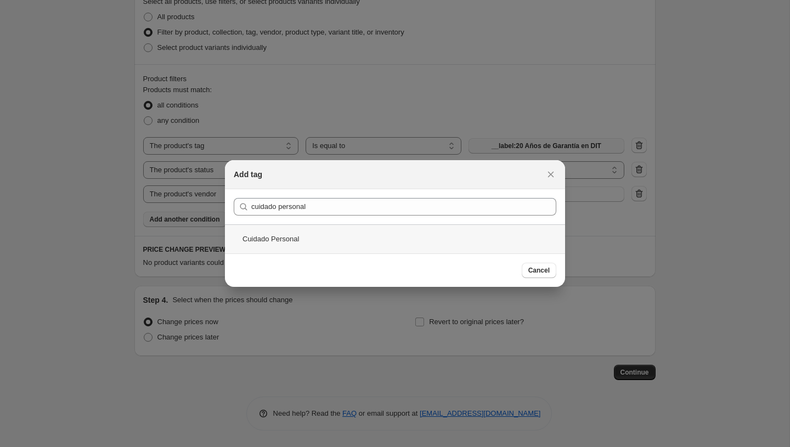
click at [311, 236] on div "Cuidado Personal" at bounding box center [395, 238] width 340 height 29
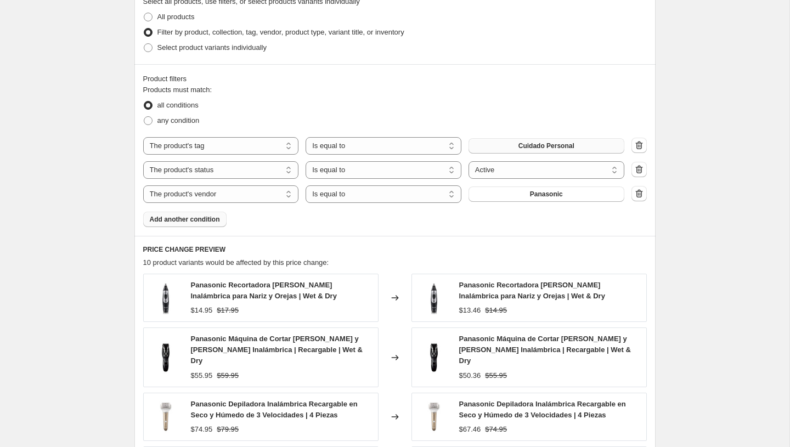
click at [201, 223] on button "Add another condition" at bounding box center [184, 219] width 83 height 15
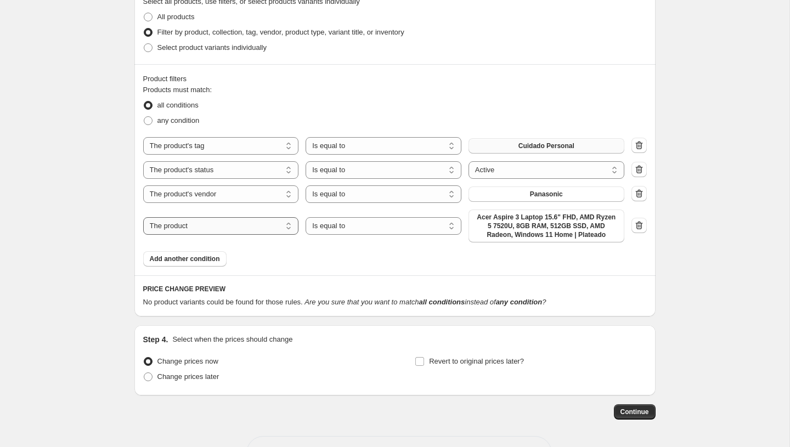
click at [222, 228] on select "The product The product's collection The product's tag The product's vendor The…" at bounding box center [221, 226] width 156 height 18
select select "tag"
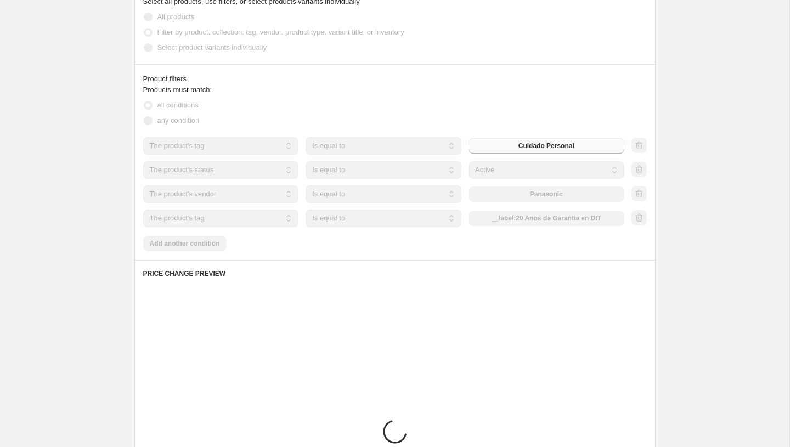
click at [375, 221] on select "Is equal to Is not equal to" at bounding box center [384, 219] width 156 height 18
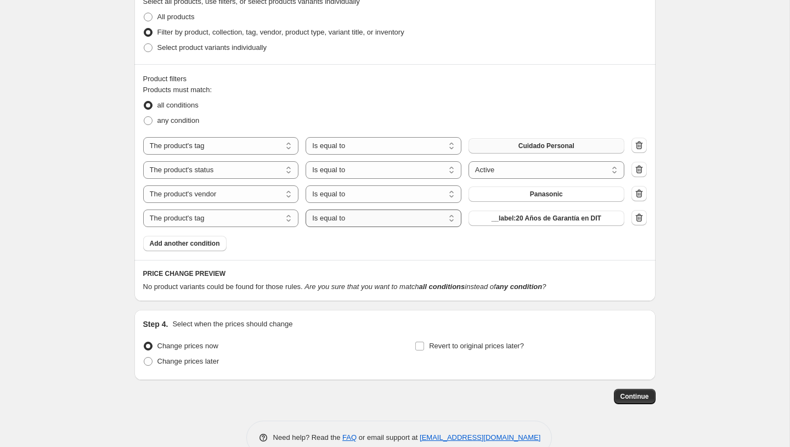
select select "not_equal"
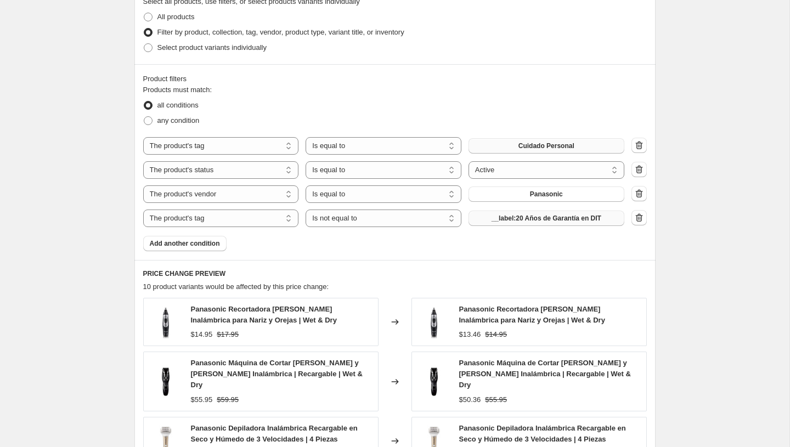
click at [523, 218] on span "__label:20 Años de Garantía en DIT" at bounding box center [547, 218] width 110 height 9
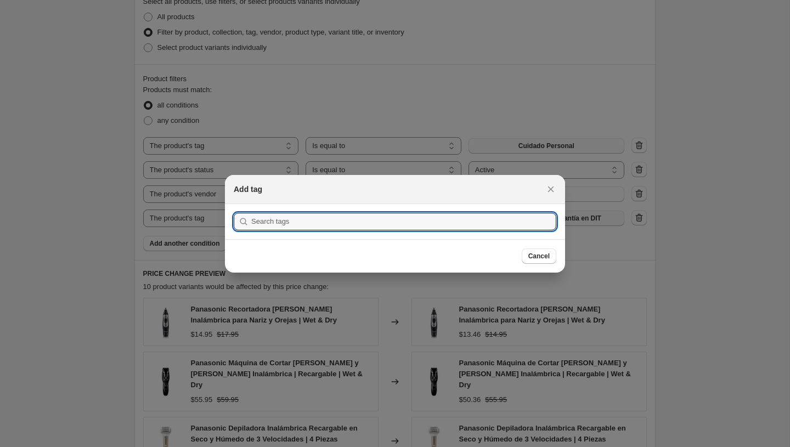
scroll to position [0, 0]
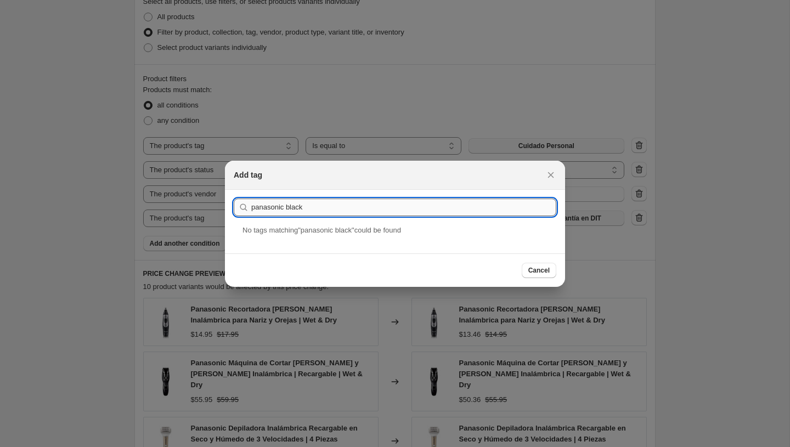
click at [296, 201] on input "panasonic black" at bounding box center [403, 208] width 305 height 18
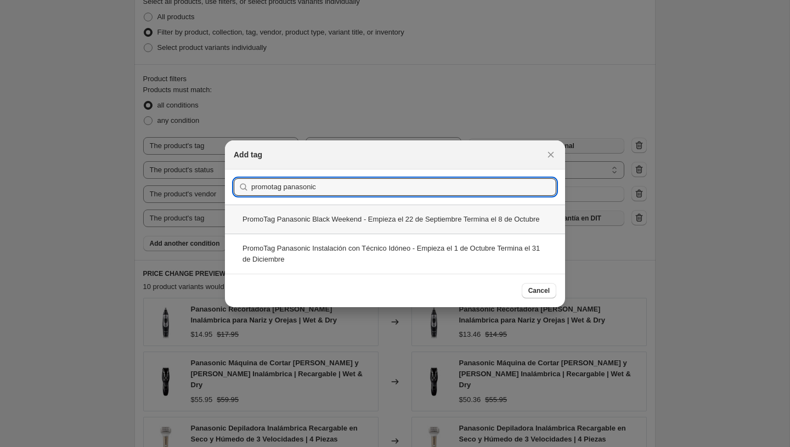
type input "promotag panasonic"
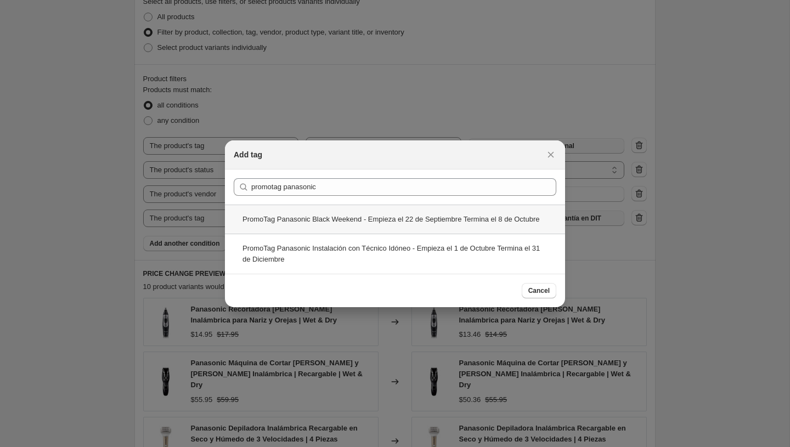
click at [332, 208] on div "PromoTag Panasonic Black Weekend - Empieza el 22 de Septiembre Termina el 8 de …" at bounding box center [395, 219] width 340 height 29
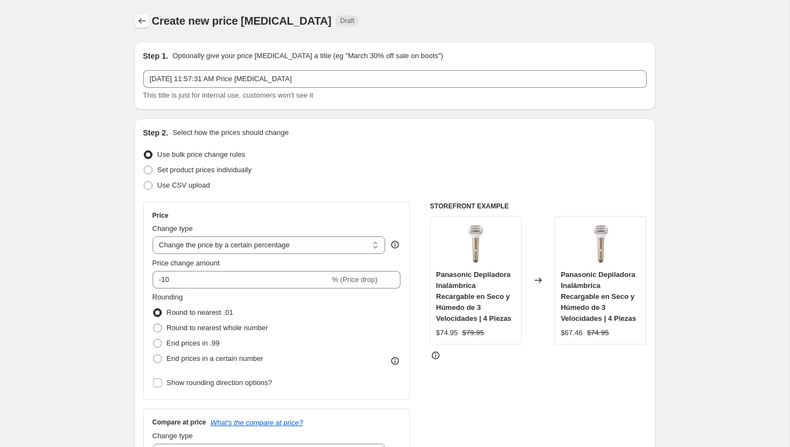
click at [136, 16] on button "Price change jobs" at bounding box center [141, 20] width 15 height 15
